Goal: Transaction & Acquisition: Purchase product/service

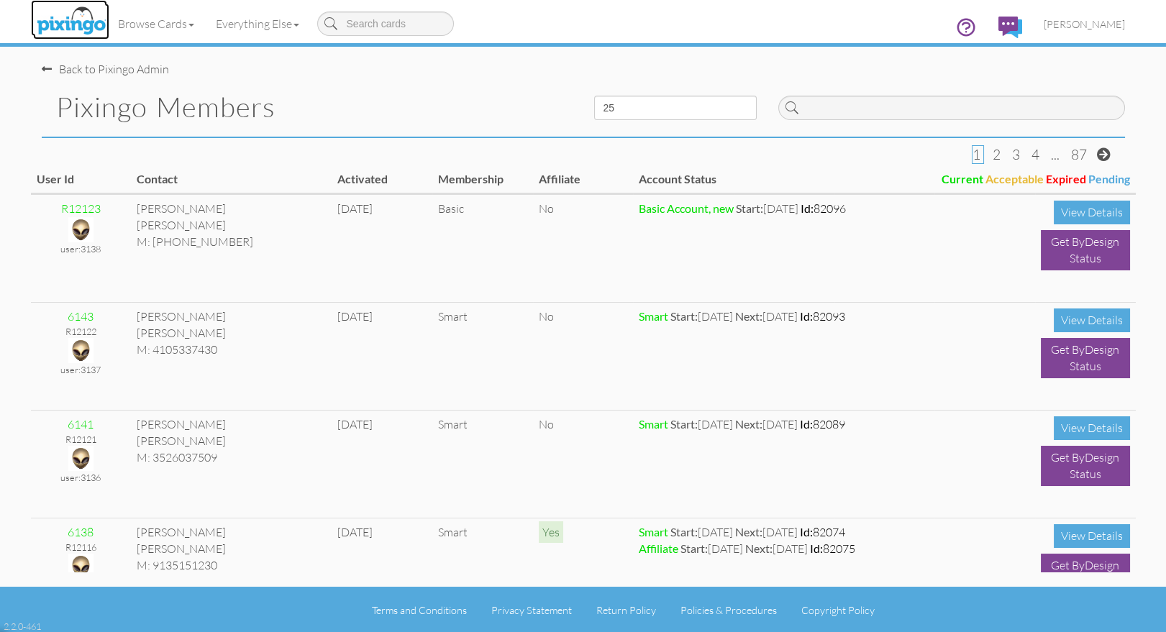
click at [63, 20] on img at bounding box center [71, 22] width 76 height 36
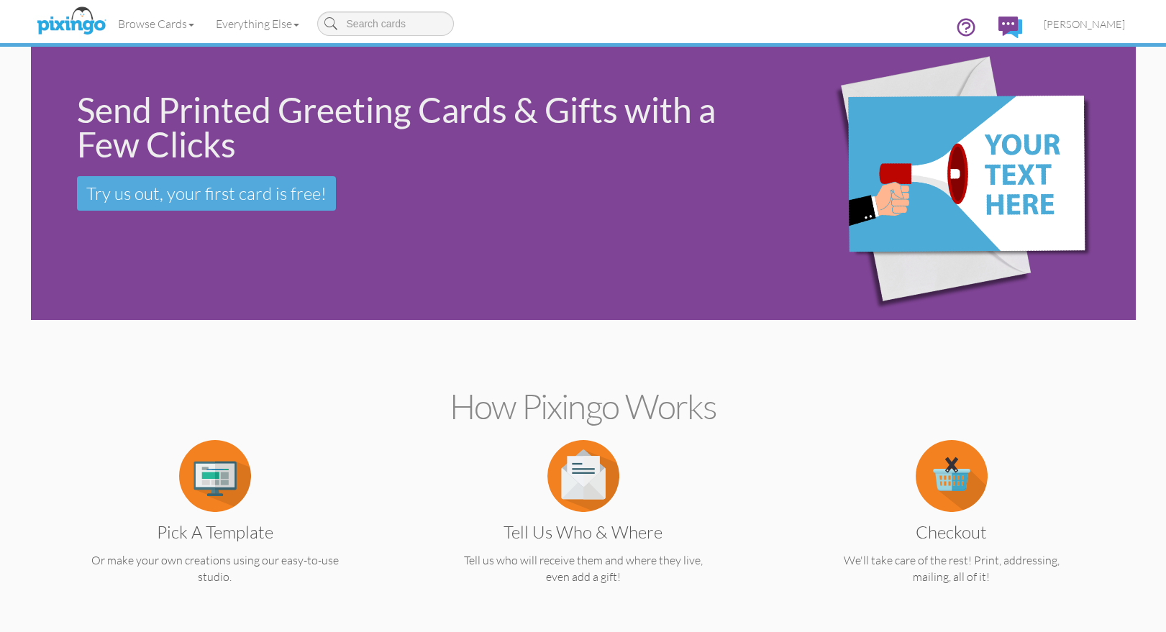
click at [379, 24] on input at bounding box center [385, 24] width 137 height 24
type input "connect"
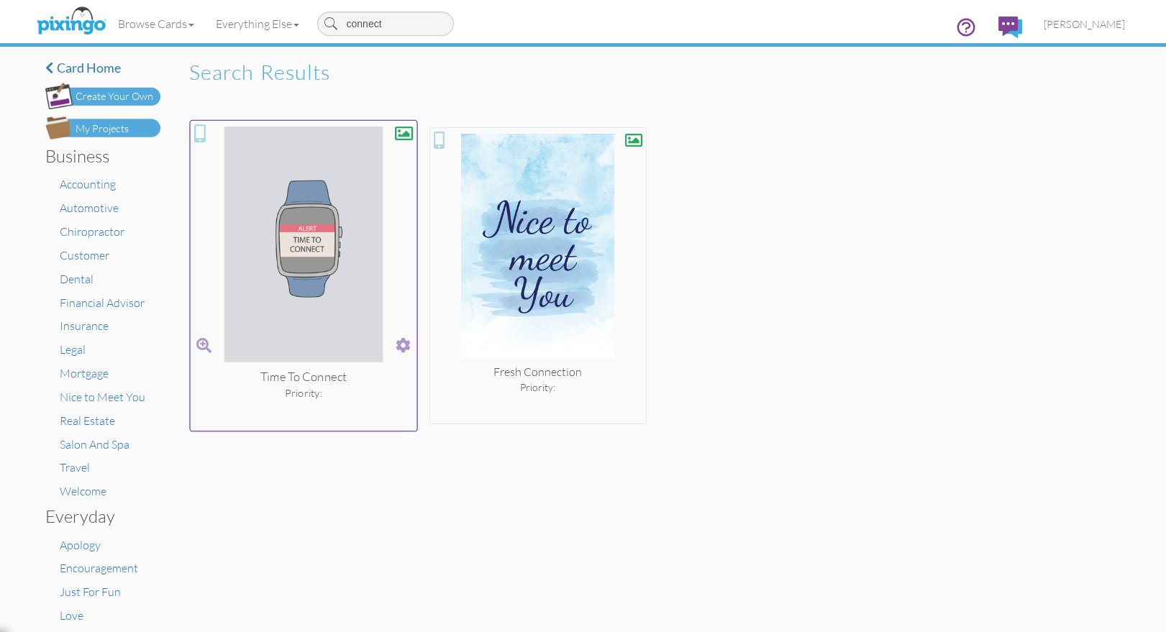
click at [402, 348] on span at bounding box center [403, 345] width 15 height 21
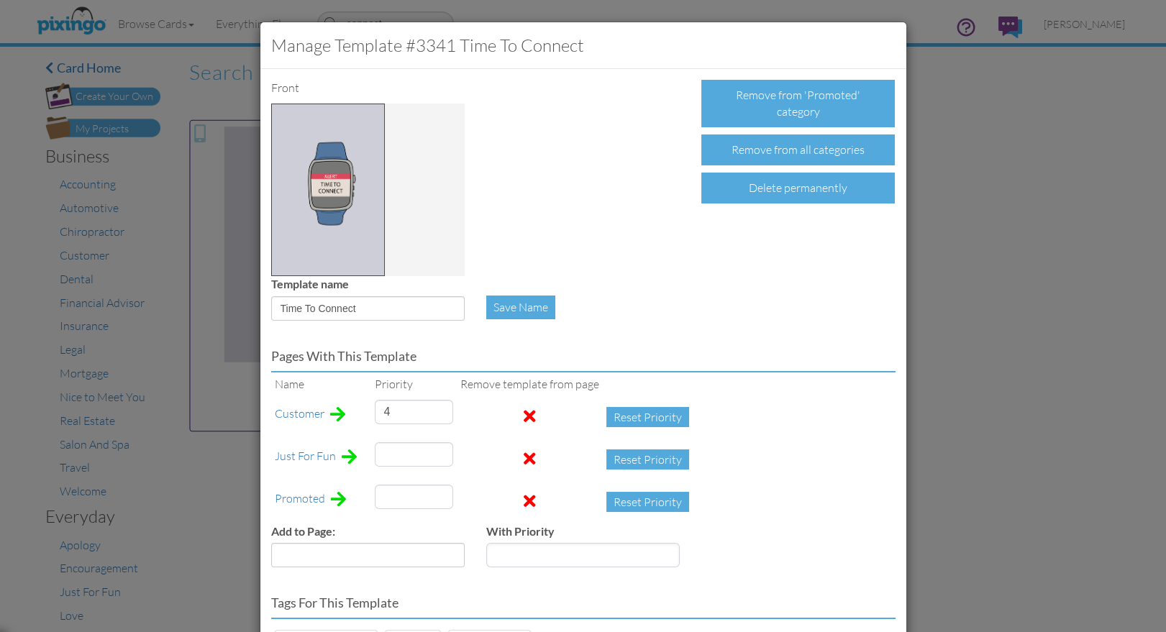
type input "20"
type input "85"
click at [141, 210] on div "Manage Template #3341 Time To Connect Front Remove from 'Promoted' category Rem…" at bounding box center [583, 316] width 1166 height 632
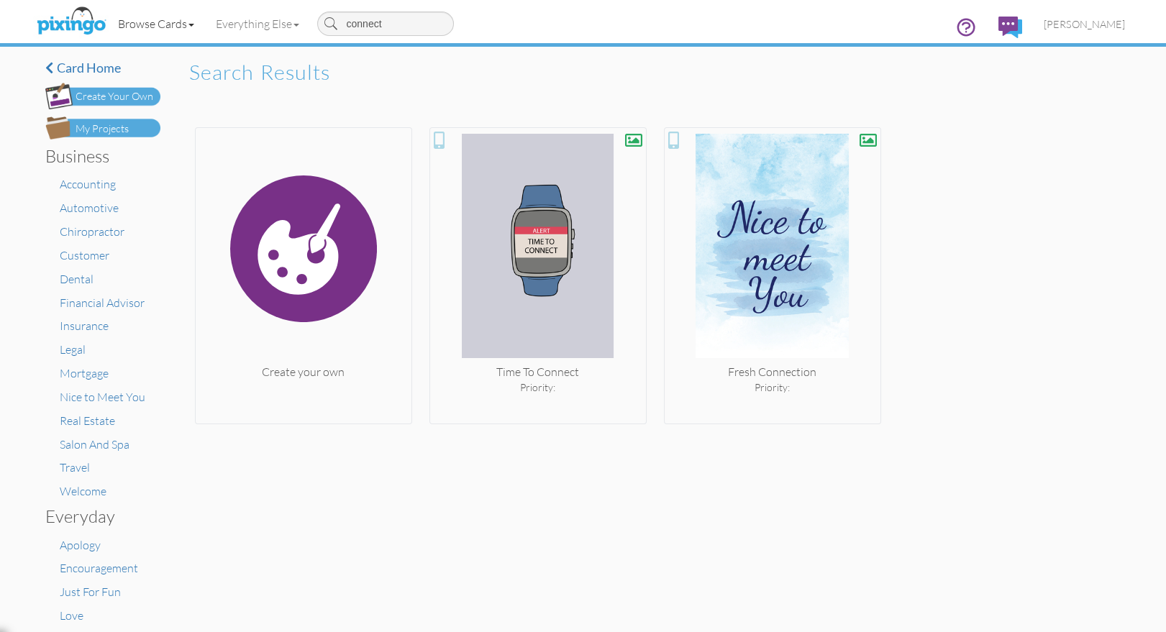
click at [176, 22] on link "Browse Cards" at bounding box center [156, 24] width 98 height 36
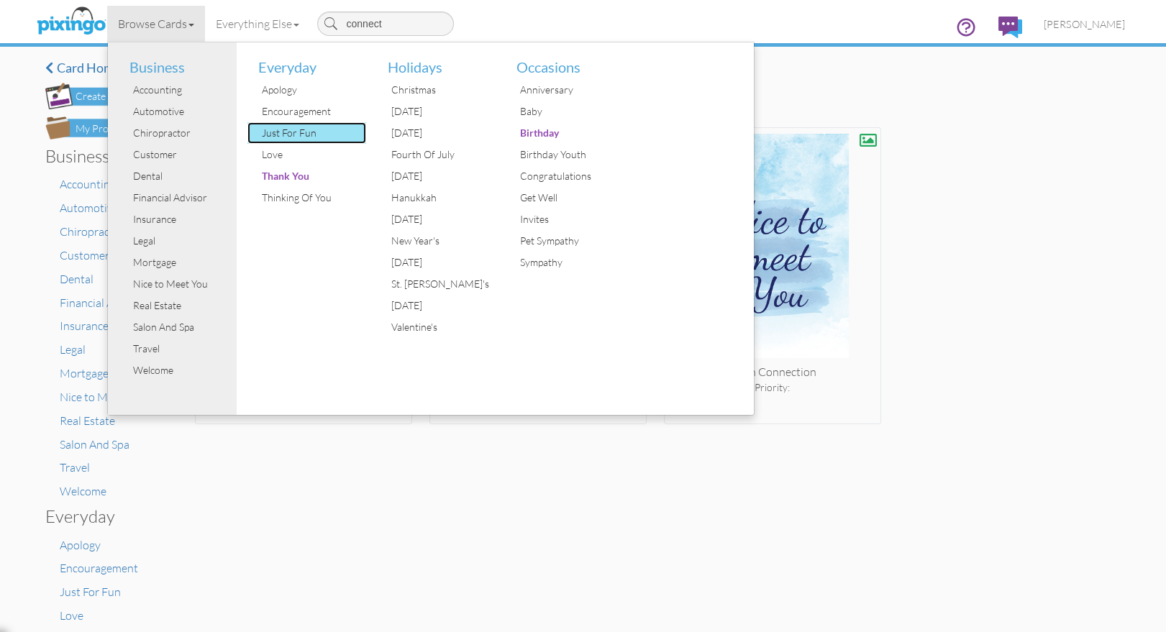
click at [312, 137] on div "Just For Fun" at bounding box center [312, 133] width 108 height 22
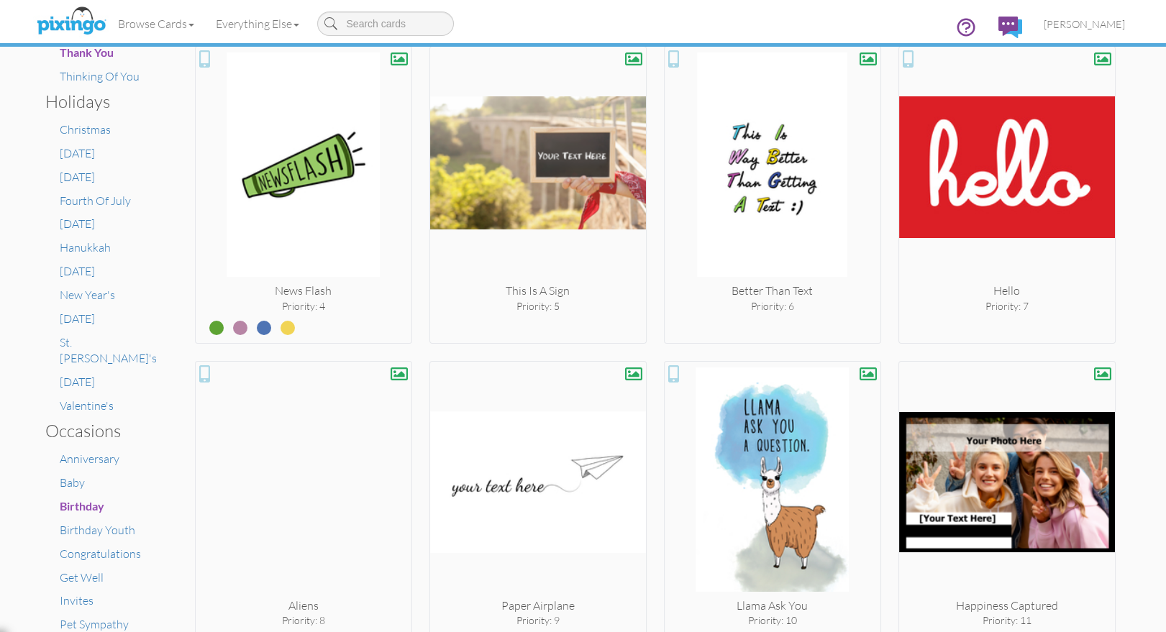
scroll to position [597, 0]
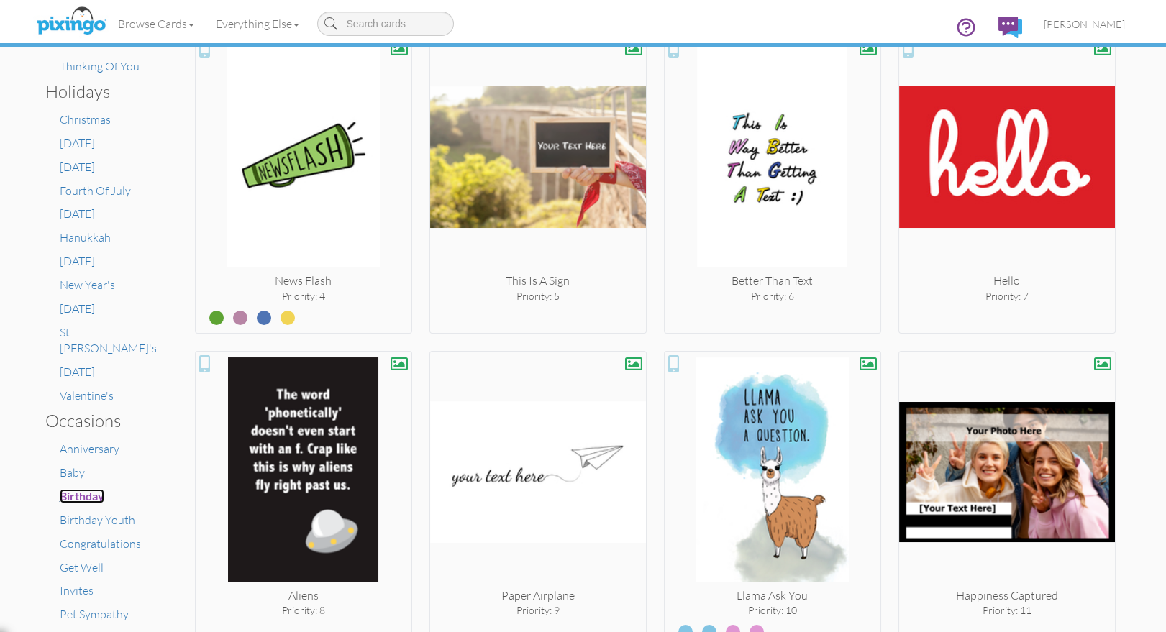
click at [80, 489] on span "Birthday" at bounding box center [82, 496] width 45 height 14
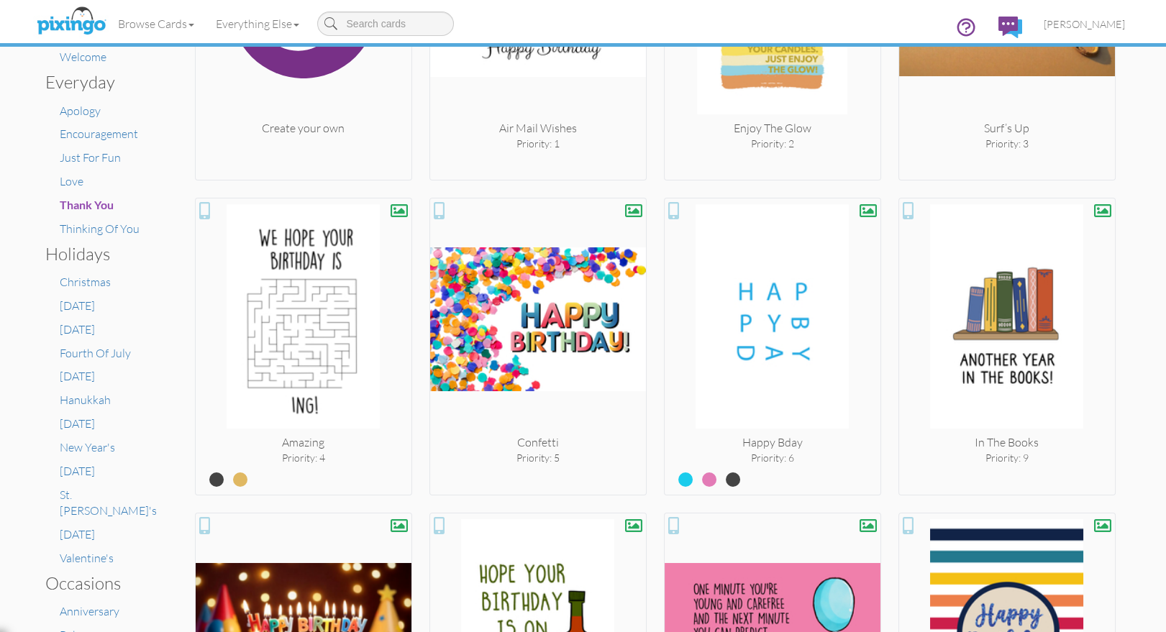
scroll to position [435, 0]
click at [94, 204] on span "Thank You" at bounding box center [87, 204] width 54 height 14
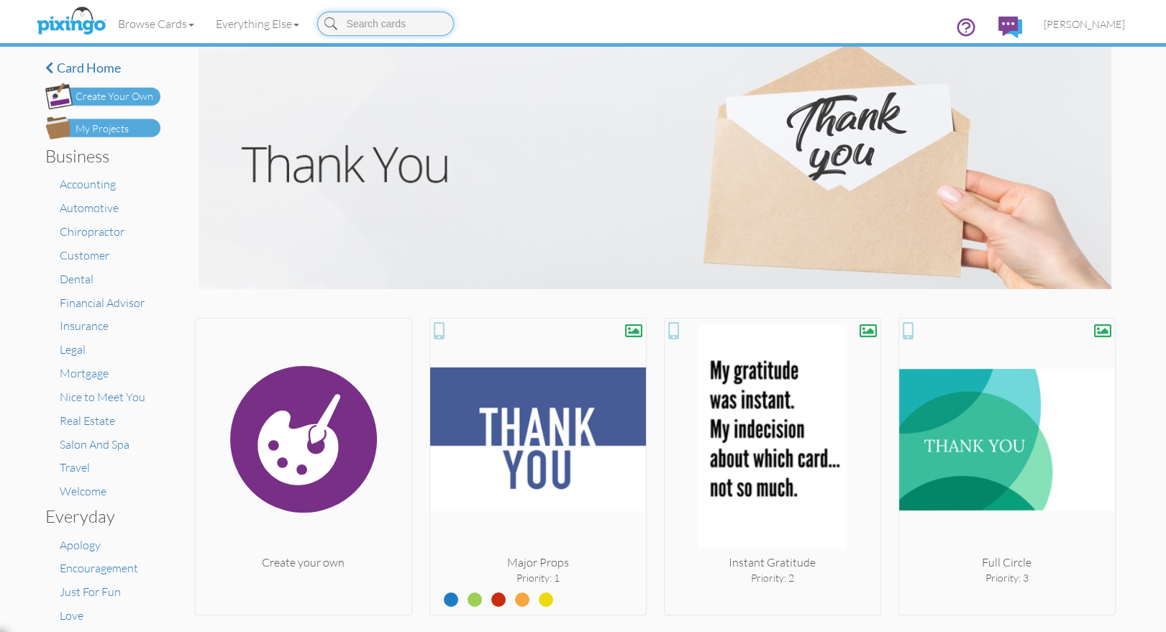
click at [363, 25] on input at bounding box center [385, 24] width 137 height 24
type input "hello"
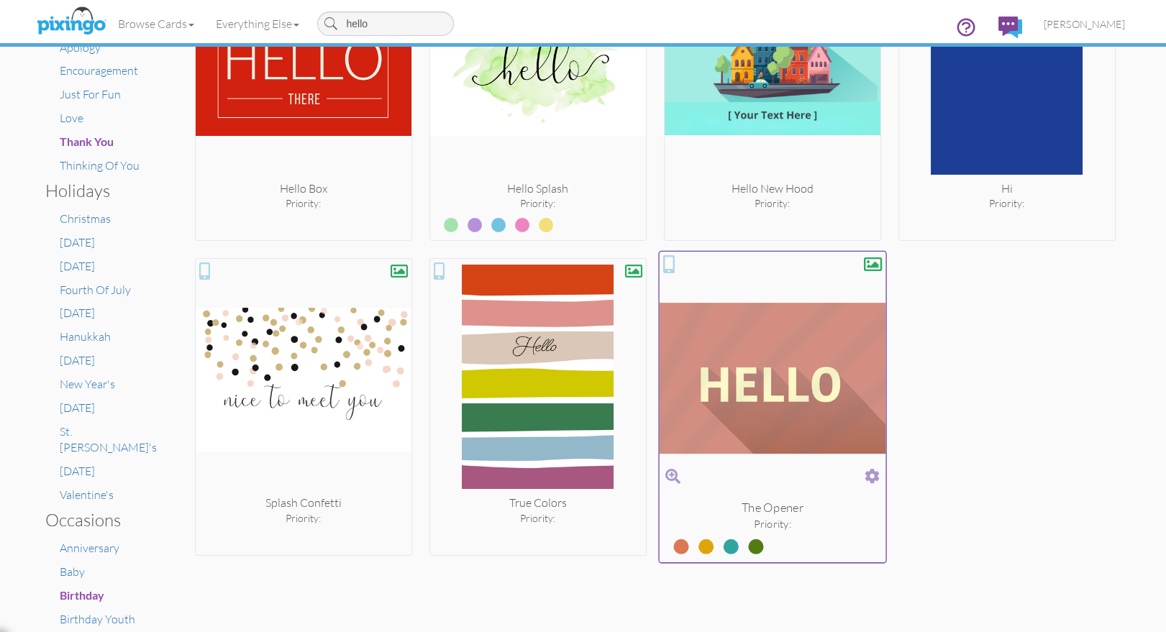
scroll to position [499, 0]
click at [871, 471] on span at bounding box center [872, 476] width 15 height 21
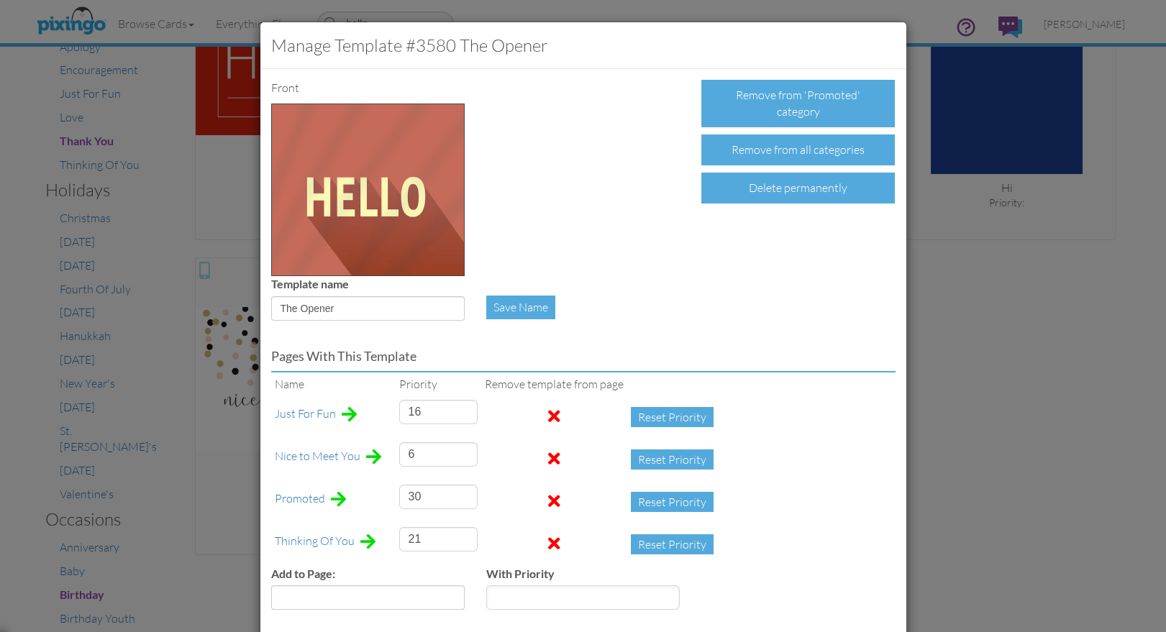
click at [941, 458] on div "Manage Template #3580 The Opener Front Remove from 'Promoted' category Remove f…" at bounding box center [583, 316] width 1166 height 632
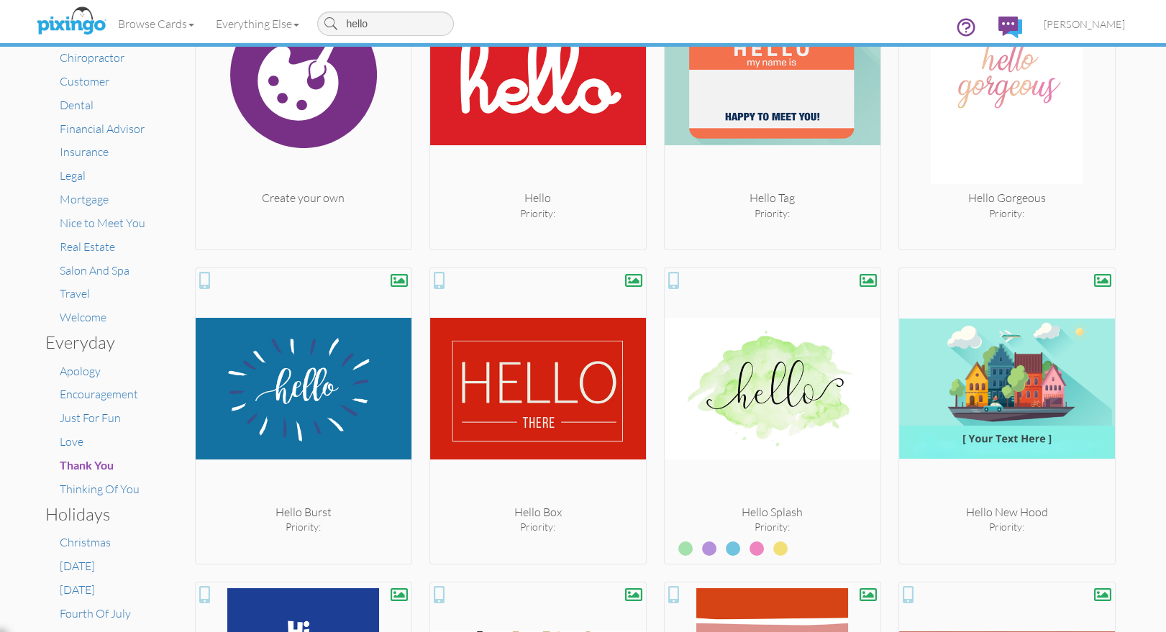
scroll to position [173, 0]
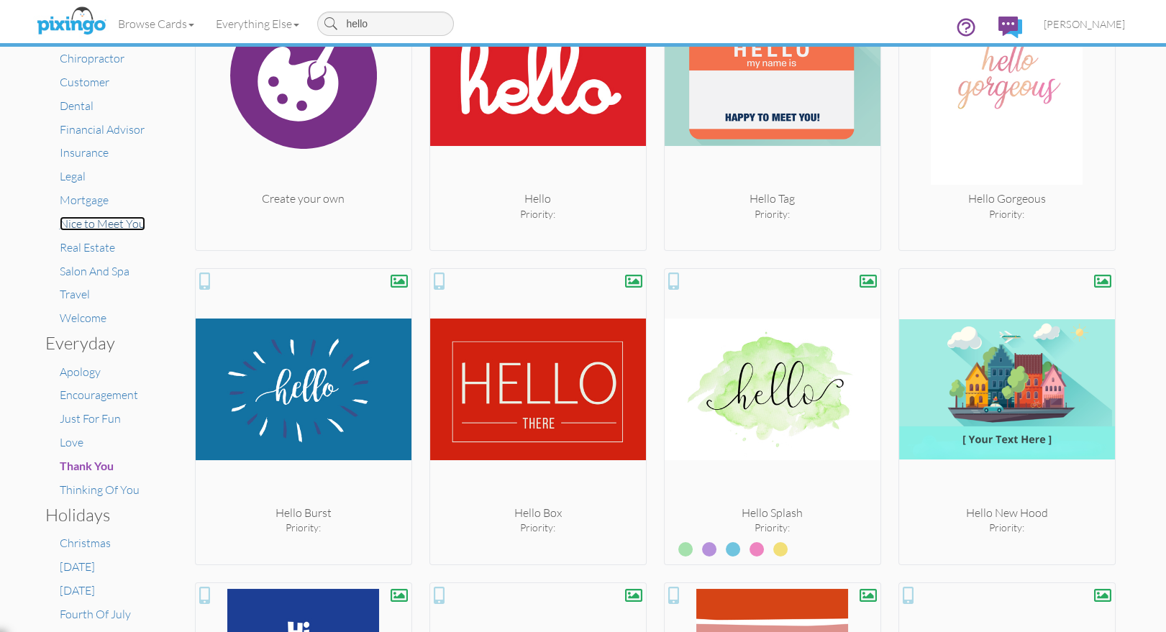
click at [113, 223] on span "Nice to Meet You" at bounding box center [103, 224] width 86 height 14
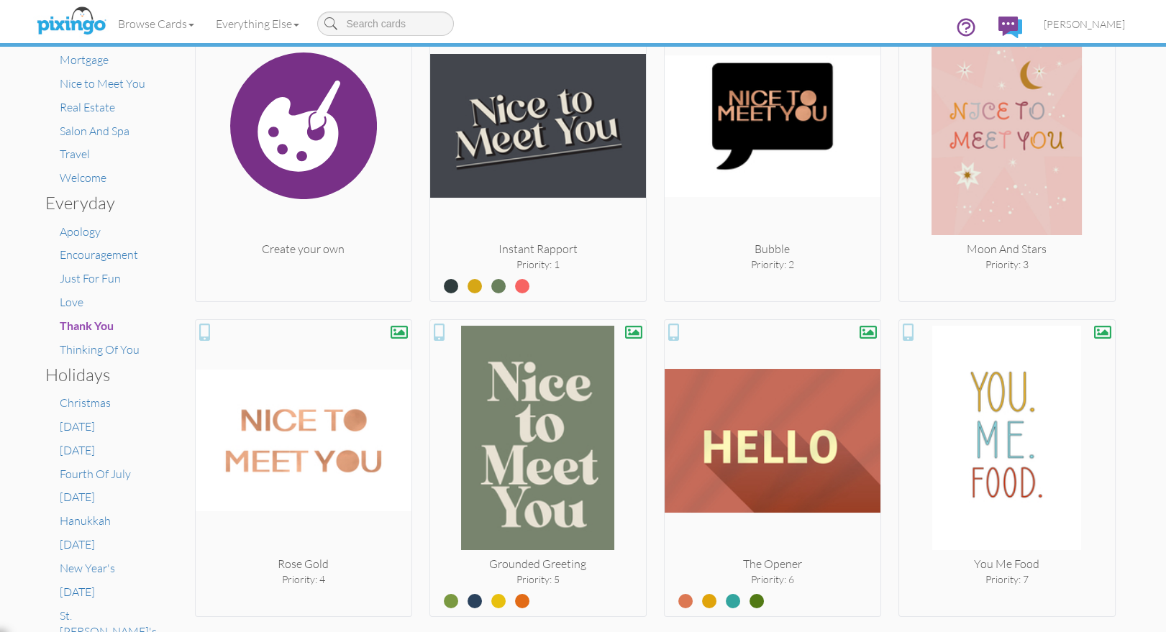
scroll to position [311, 0]
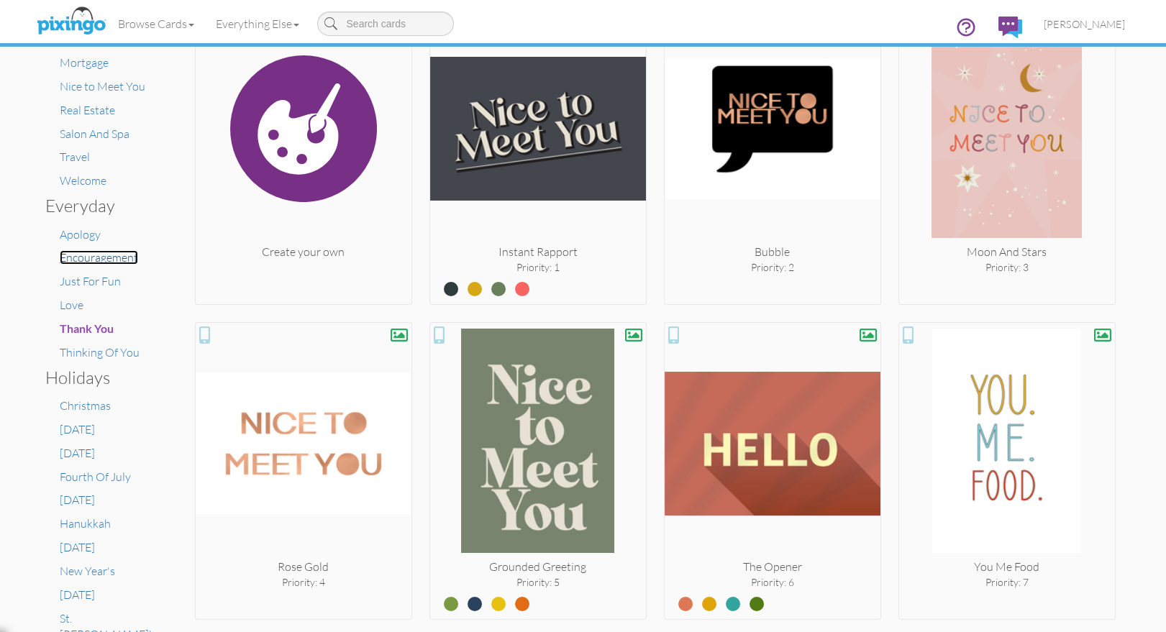
click at [99, 255] on span "Encouragement" at bounding box center [99, 257] width 78 height 14
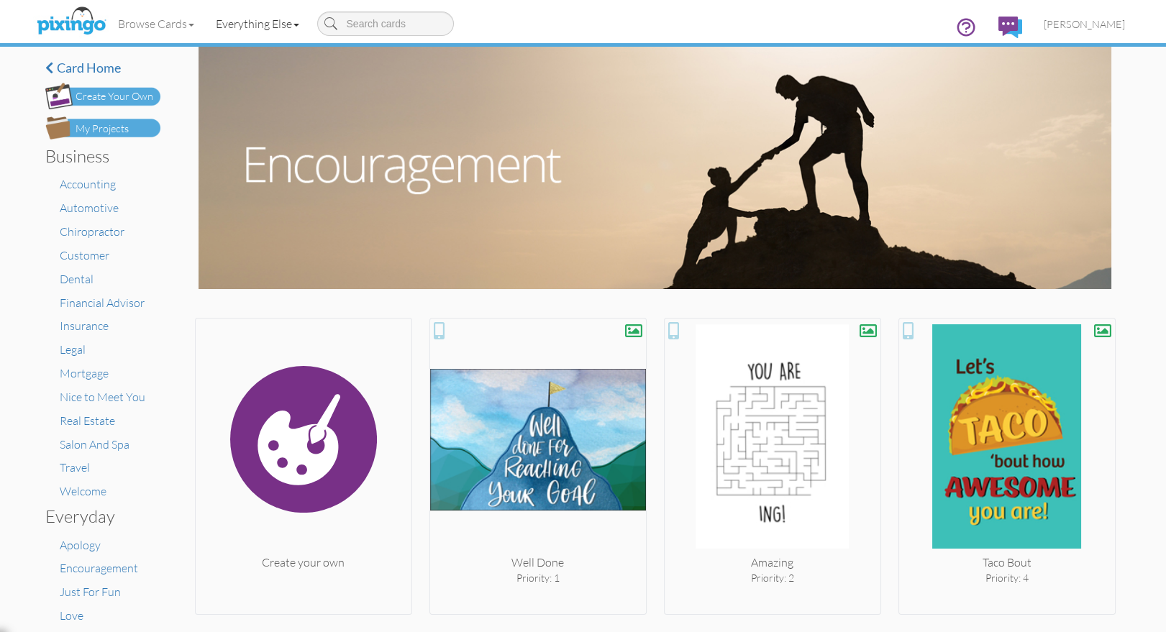
click at [250, 25] on link "Everything Else" at bounding box center [257, 24] width 105 height 36
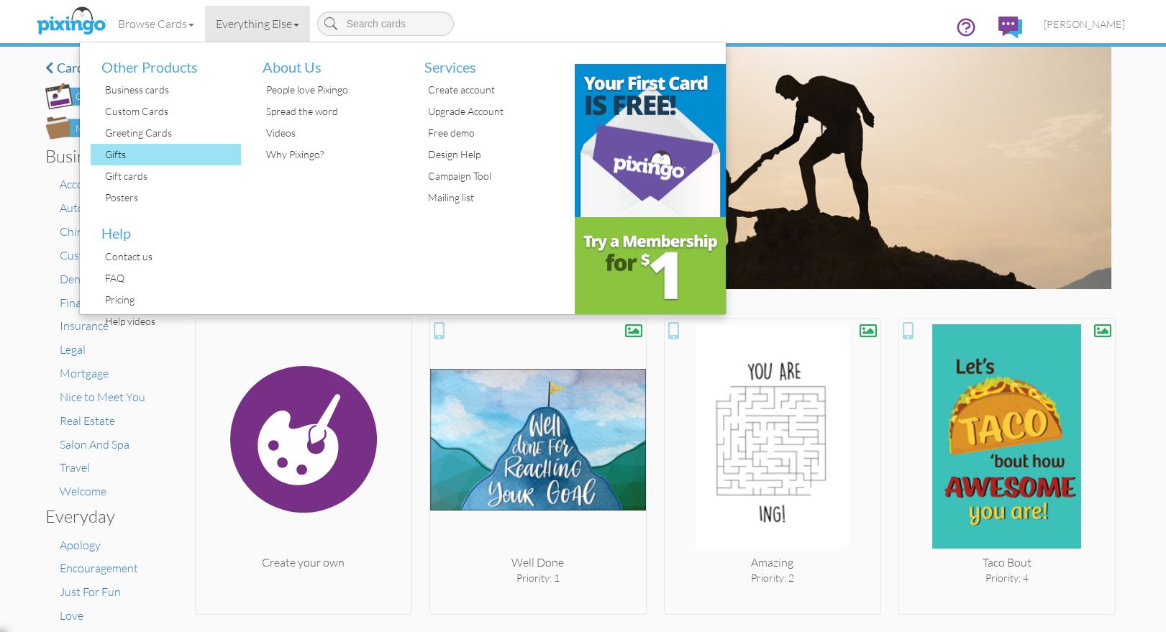
click at [125, 158] on div "Gifts" at bounding box center [171, 155] width 140 height 22
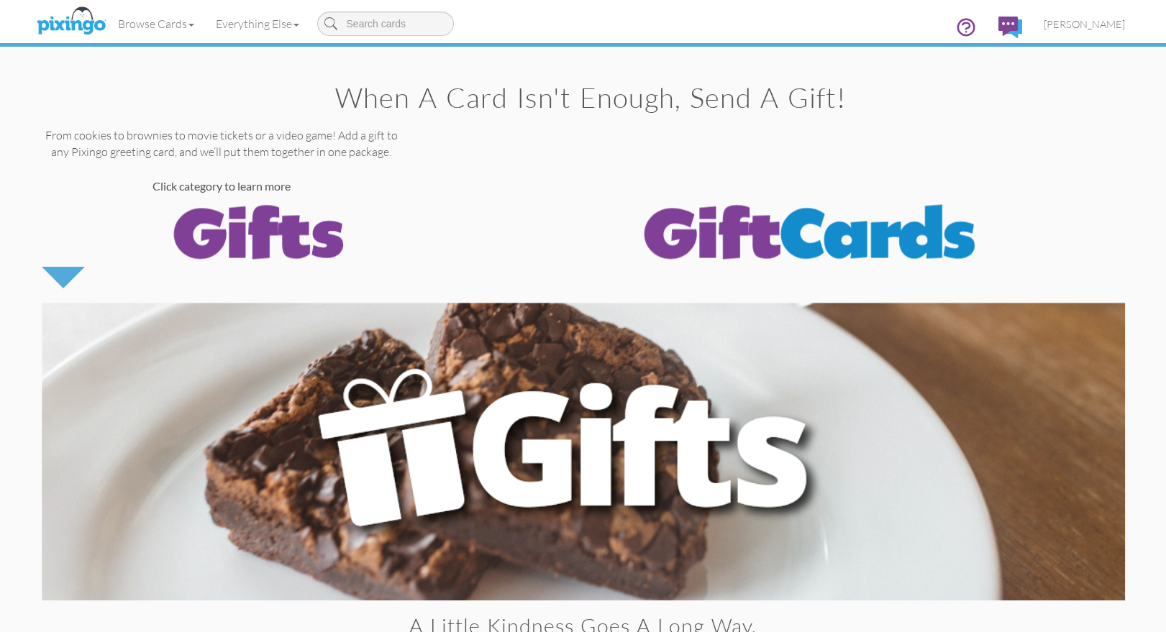
click at [684, 264] on img at bounding box center [810, 231] width 432 height 72
